Goal: Task Accomplishment & Management: Use online tool/utility

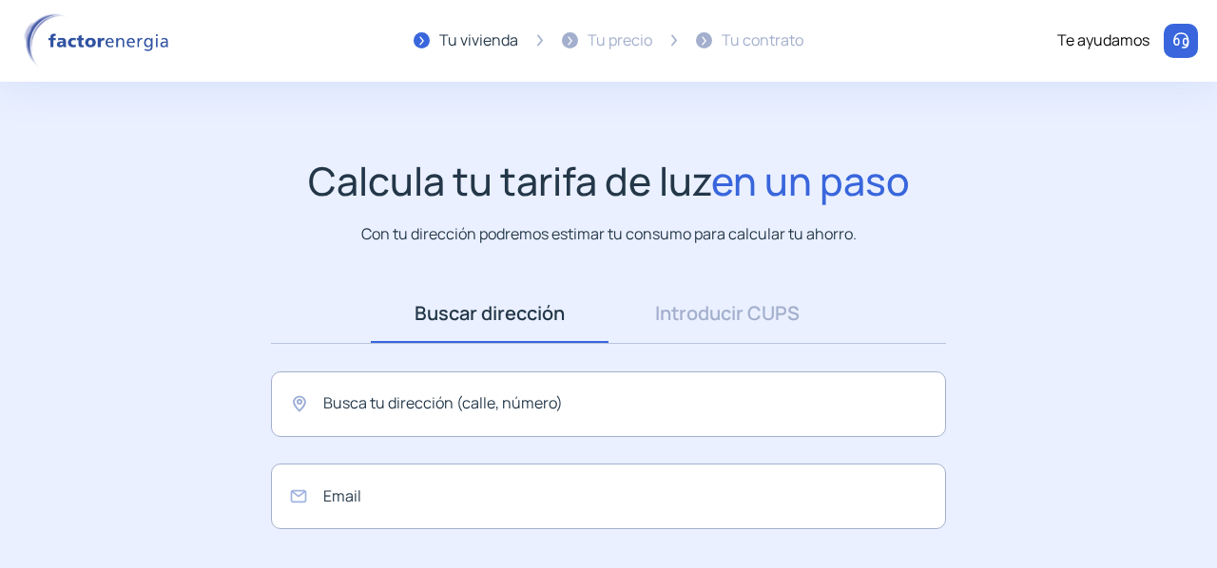
scroll to position [216, 0]
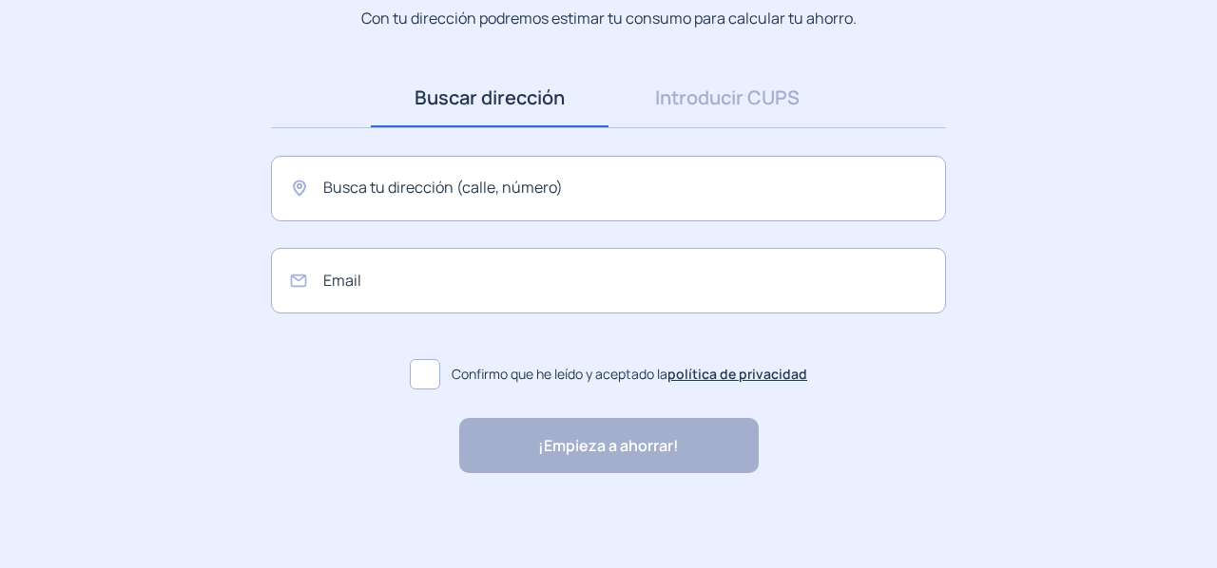
click at [786, 510] on img at bounding box center [723, 510] width 133 height 14
click at [691, 509] on img at bounding box center [723, 510] width 133 height 14
click at [618, 509] on p ""Rapidez y buen trato al cliente"" at bounding box center [538, 509] width 220 height 25
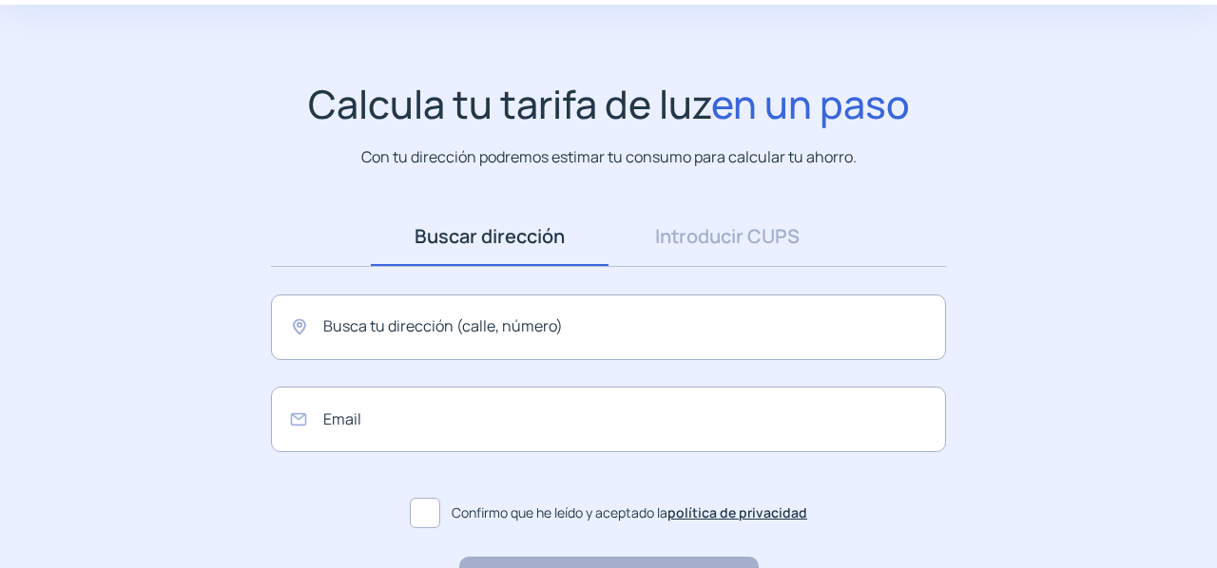
scroll to position [26, 0]
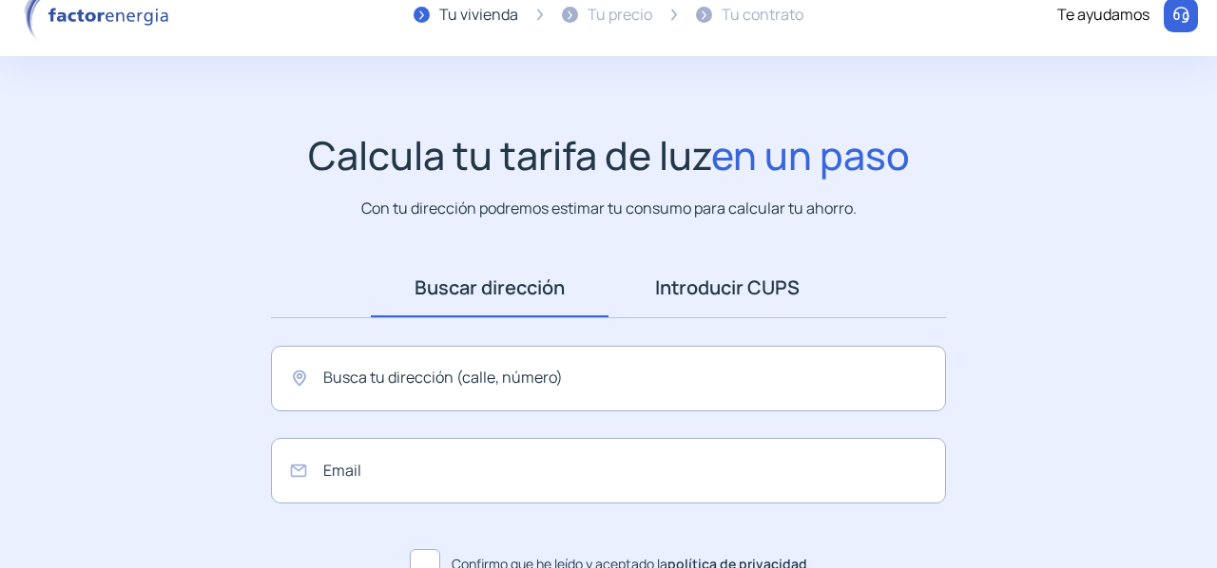
click at [746, 298] on link "Introducir CUPS" at bounding box center [727, 288] width 238 height 59
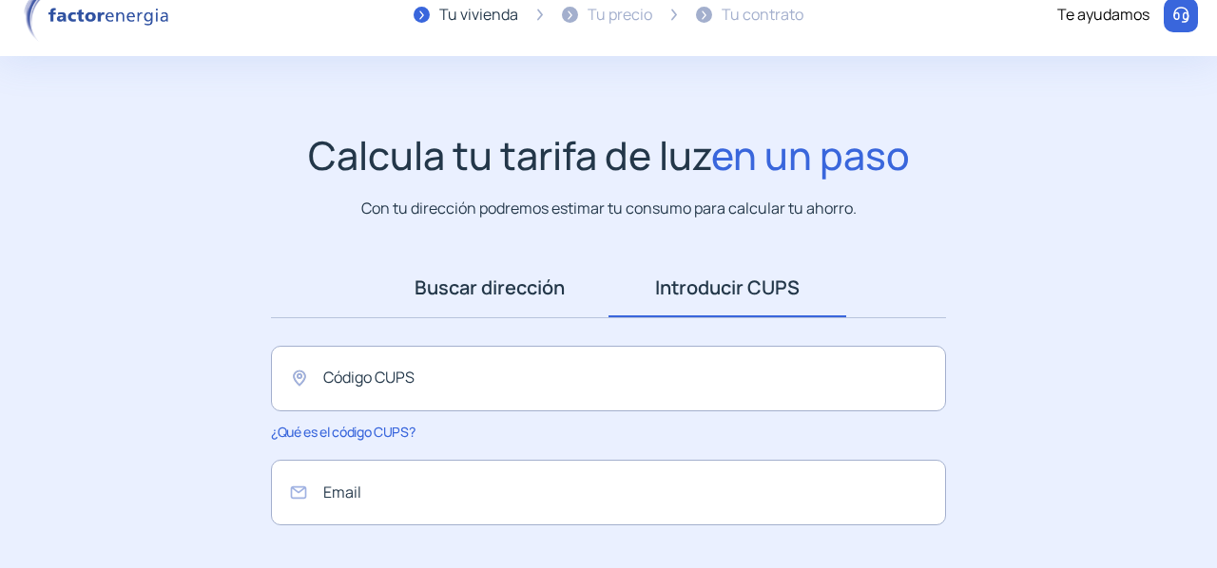
click at [542, 292] on link "Buscar dirección" at bounding box center [490, 288] width 238 height 59
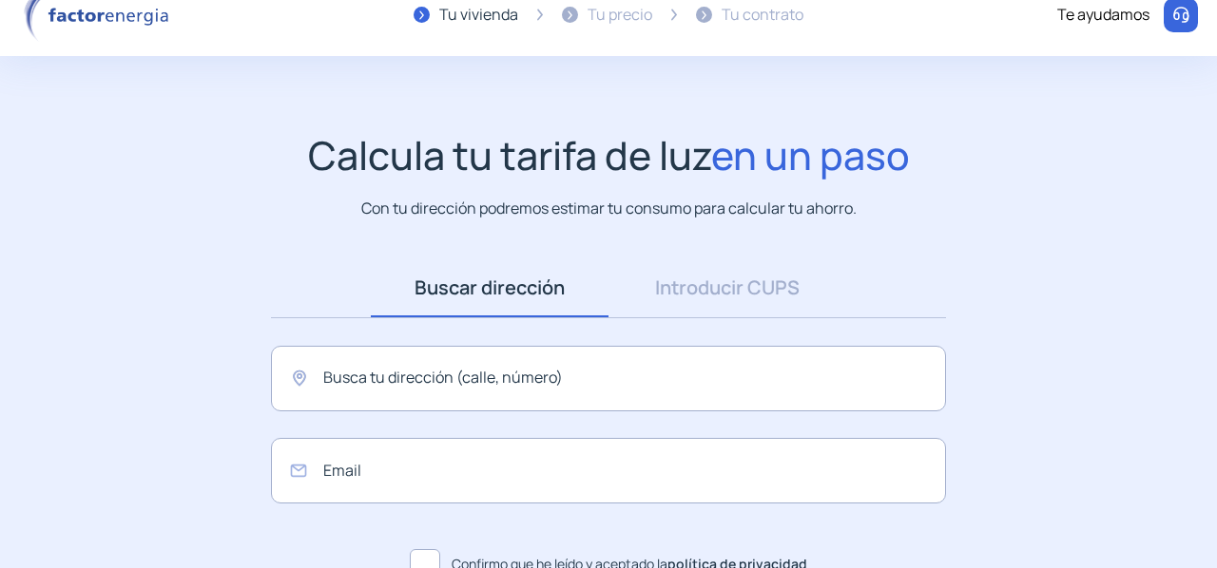
drag, startPoint x: 542, startPoint y: 292, endPoint x: 87, endPoint y: 296, distance: 454.4
click at [87, 296] on app-search-direction-cups "Calcula tu tarifa de luz en un paso Con tu dirección podremos estimar tu consum…" at bounding box center [608, 398] width 1217 height 532
click at [747, 273] on link "Introducir CUPS" at bounding box center [727, 288] width 238 height 59
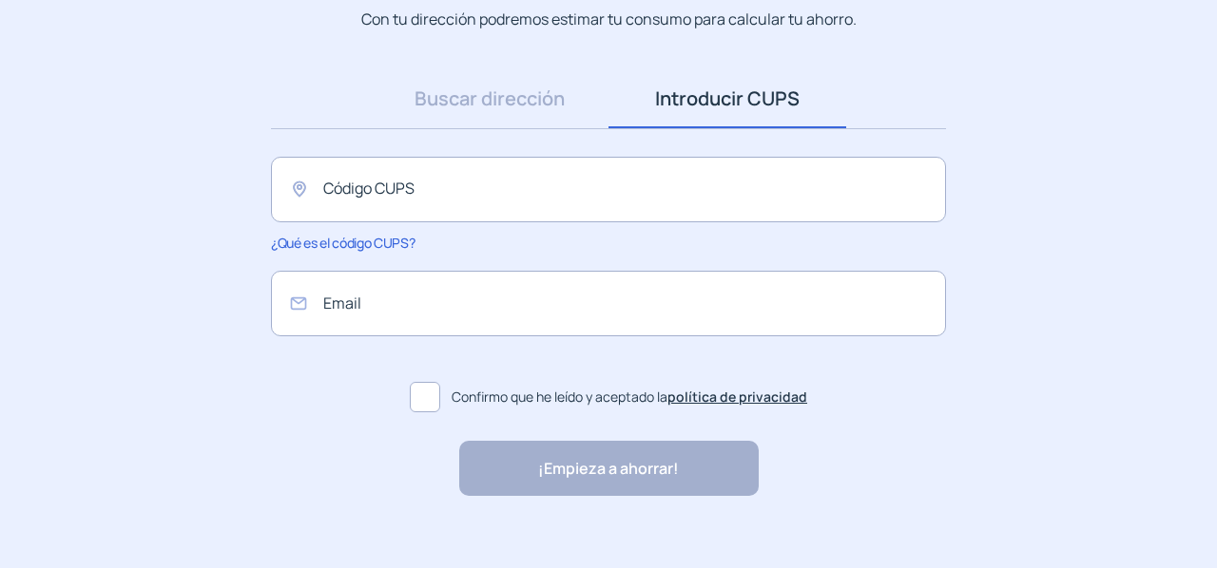
scroll to position [216, 0]
click at [681, 204] on input "text" at bounding box center [608, 189] width 675 height 66
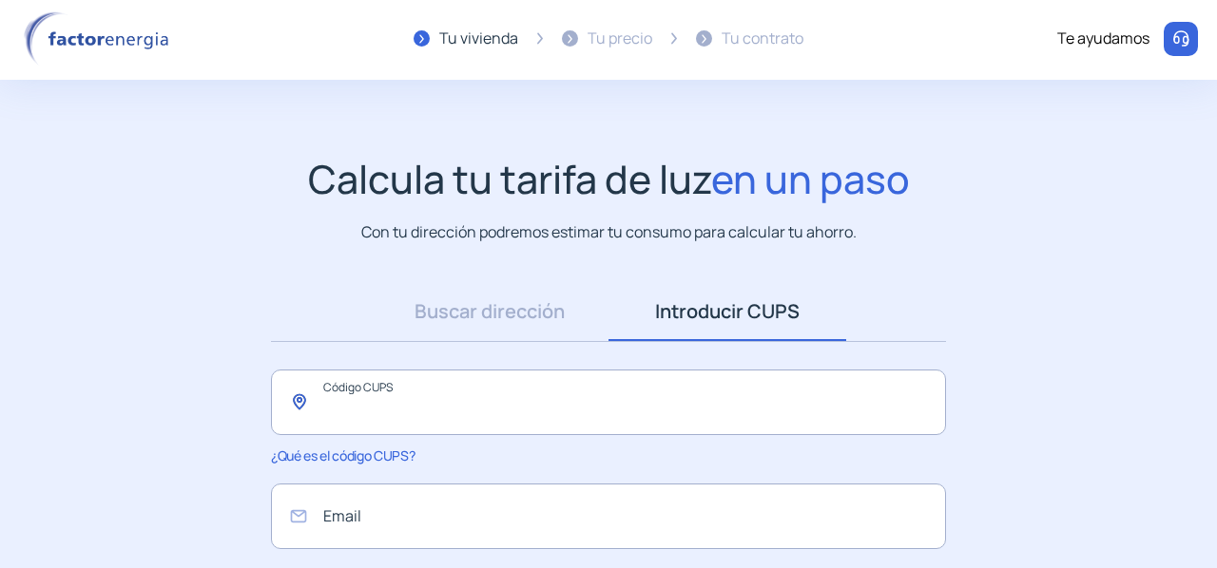
scroll to position [0, 0]
